Goal: Navigation & Orientation: Understand site structure

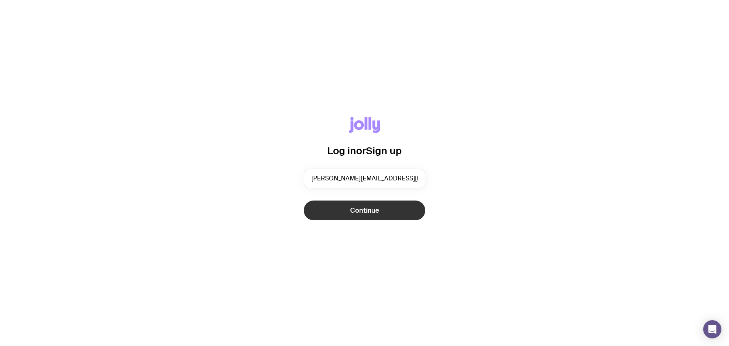
click at [339, 214] on button "Continue" at bounding box center [364, 210] width 121 height 20
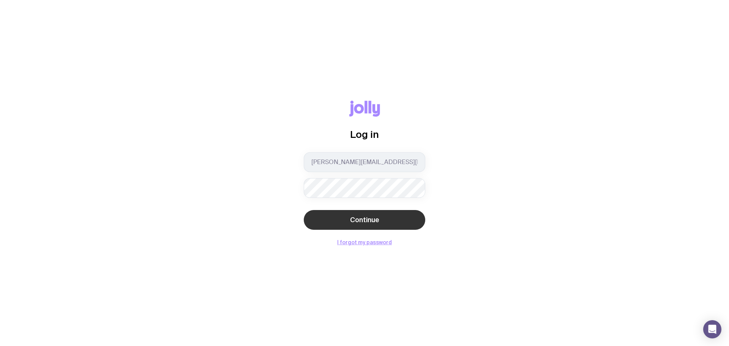
click at [359, 212] on button "Continue" at bounding box center [364, 220] width 121 height 20
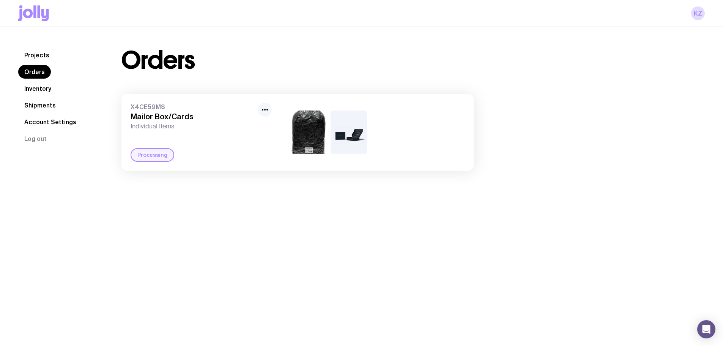
click at [261, 112] on icon "button" at bounding box center [264, 109] width 9 height 9
click at [264, 112] on icon "button" at bounding box center [264, 109] width 9 height 9
click at [175, 117] on h3 "Mailor Box/Cards" at bounding box center [193, 116] width 124 height 9
click at [42, 86] on link "Inventory" at bounding box center [37, 89] width 39 height 14
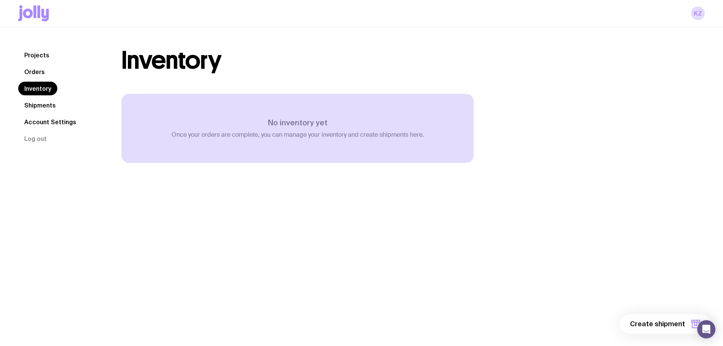
click at [38, 52] on link "Projects" at bounding box center [36, 55] width 37 height 14
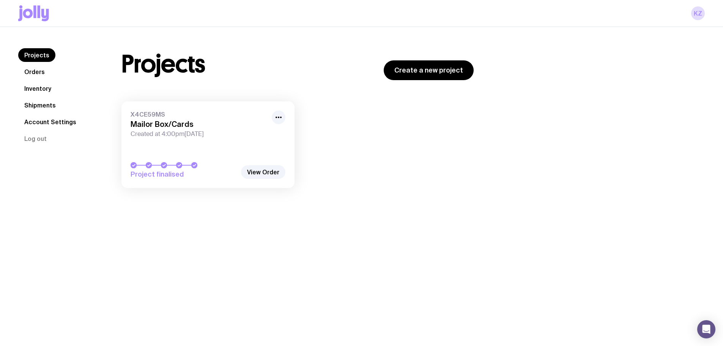
click at [40, 76] on link "Orders" at bounding box center [34, 72] width 33 height 14
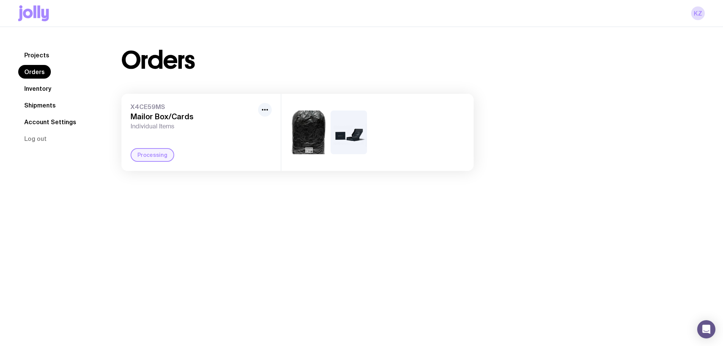
click at [41, 88] on link "Inventory" at bounding box center [37, 89] width 39 height 14
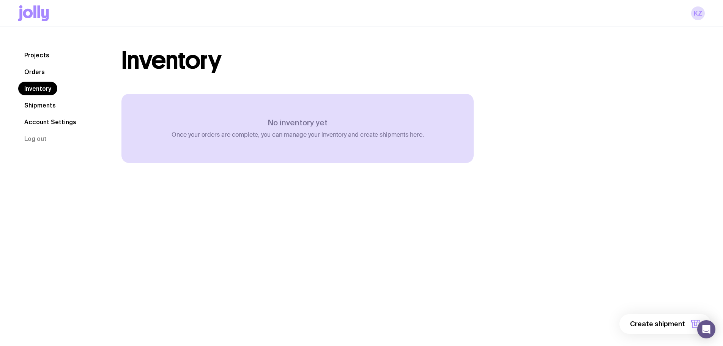
click at [34, 79] on nav "Projects Orders Inventory Shipments Account Settings Log out" at bounding box center [60, 96] width 85 height 97
click at [36, 74] on link "Orders" at bounding box center [34, 72] width 33 height 14
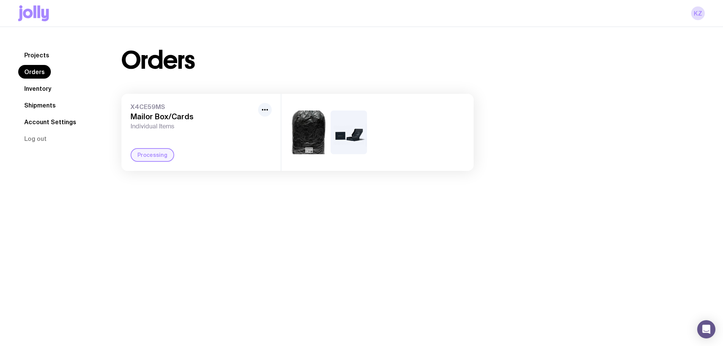
click at [49, 104] on link "Shipments" at bounding box center [40, 105] width 44 height 14
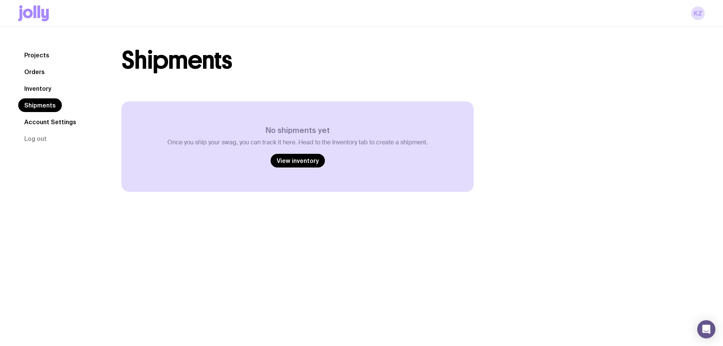
click at [33, 71] on link "Orders" at bounding box center [34, 72] width 33 height 14
